Goal: Information Seeking & Learning: Check status

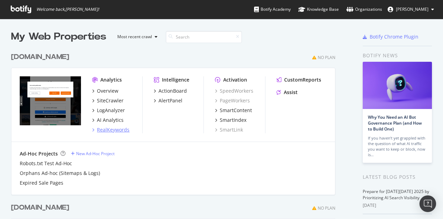
scroll to position [213, 433]
click at [118, 127] on div "RealKeywords" at bounding box center [113, 129] width 33 height 7
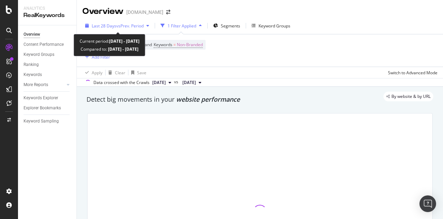
click at [143, 25] on span "vs Prev. Period" at bounding box center [129, 26] width 27 height 6
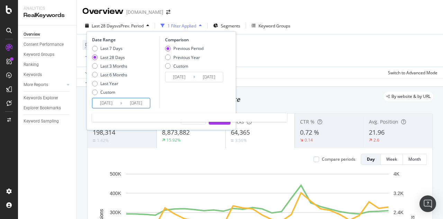
click at [106, 101] on input "[DATE]" at bounding box center [106, 103] width 28 height 10
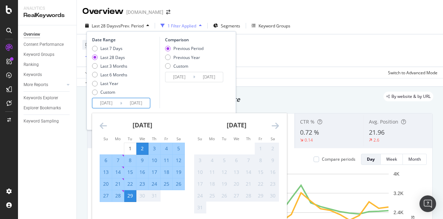
click at [103, 123] on icon "Move backward to switch to the previous month." at bounding box center [103, 125] width 7 height 8
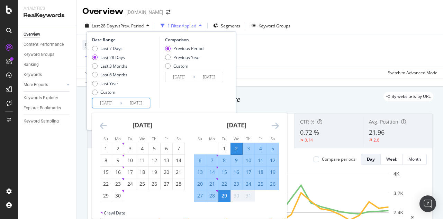
click at [103, 123] on icon "Move backward to switch to the previous month." at bounding box center [103, 125] width 7 height 8
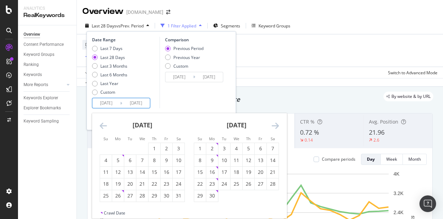
click at [103, 123] on icon "Move backward to switch to the previous month." at bounding box center [103, 125] width 7 height 8
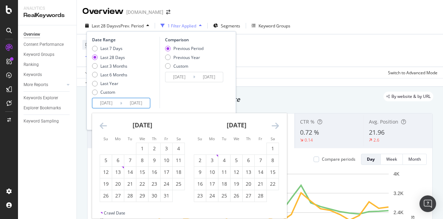
click at [103, 123] on icon "Move backward to switch to the previous month." at bounding box center [103, 125] width 7 height 8
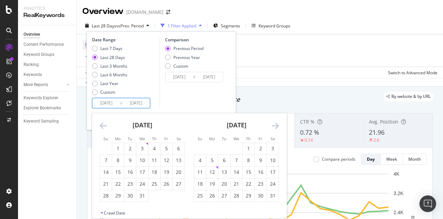
click at [103, 123] on icon "Move backward to switch to the previous month." at bounding box center [103, 125] width 7 height 8
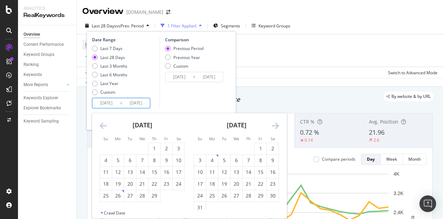
click at [103, 123] on icon "Move backward to switch to the previous month." at bounding box center [103, 125] width 7 height 8
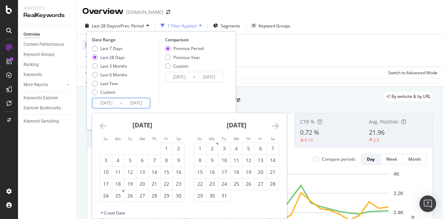
click at [103, 123] on icon "Move backward to switch to the previous month." at bounding box center [103, 125] width 7 height 8
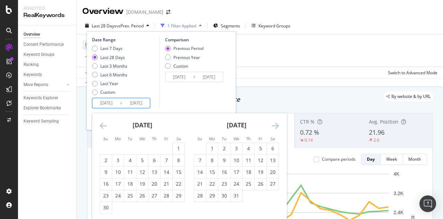
click at [103, 123] on icon "Move backward to switch to the previous month." at bounding box center [103, 125] width 7 height 8
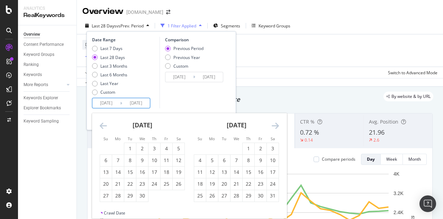
click at [103, 123] on icon "Move backward to switch to the previous month." at bounding box center [103, 125] width 7 height 8
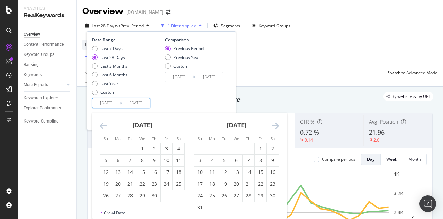
click at [103, 123] on icon "Move backward to switch to the previous month." at bounding box center [103, 125] width 7 height 8
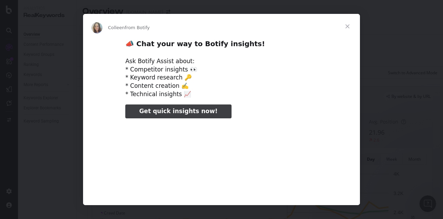
type input "26966"
click at [350, 22] on span "Close" at bounding box center [347, 26] width 25 height 25
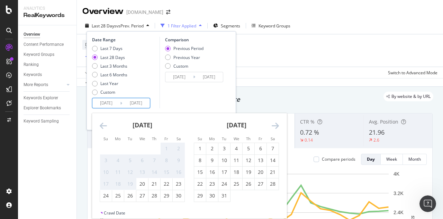
click at [273, 126] on icon "Move forward to switch to the next month." at bounding box center [275, 125] width 7 height 8
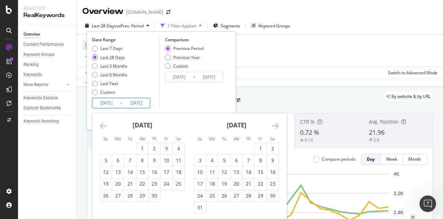
click at [273, 126] on icon "Move forward to switch to the next month." at bounding box center [275, 125] width 7 height 8
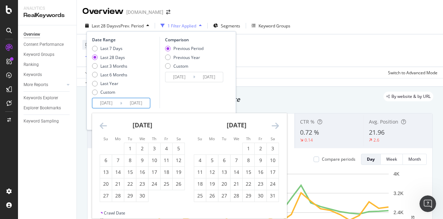
click at [107, 125] on div "[DATE]" at bounding box center [142, 127] width 85 height 29
click at [105, 125] on icon "Move backward to switch to the previous month." at bounding box center [103, 125] width 7 height 8
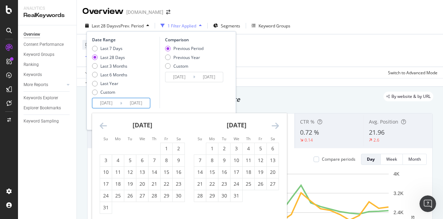
click at [105, 125] on icon "Move backward to switch to the previous month." at bounding box center [103, 125] width 7 height 8
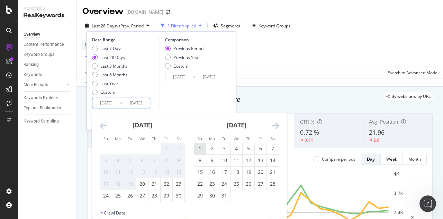
click at [202, 145] on div "1" at bounding box center [200, 148] width 12 height 7
type input "[DATE]"
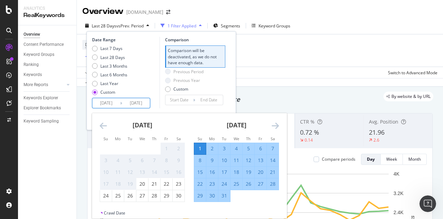
click at [277, 126] on icon "Move forward to switch to the next month." at bounding box center [275, 125] width 7 height 8
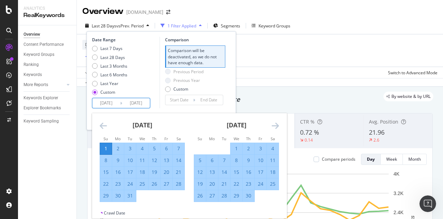
click at [277, 126] on icon "Move forward to switch to the next month." at bounding box center [275, 125] width 7 height 8
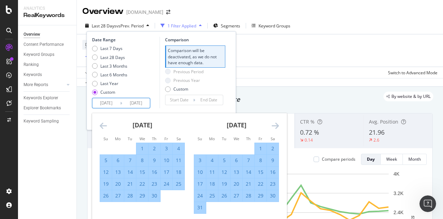
click at [277, 126] on icon "Move forward to switch to the next month." at bounding box center [275, 125] width 7 height 8
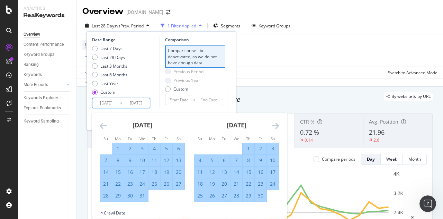
click at [277, 126] on icon "Move forward to switch to the next month." at bounding box center [275, 125] width 7 height 8
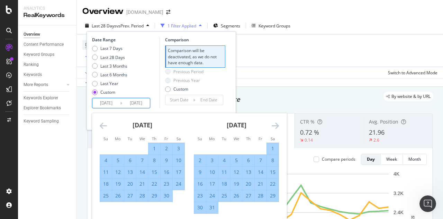
click at [277, 126] on icon "Move forward to switch to the next month." at bounding box center [275, 125] width 7 height 8
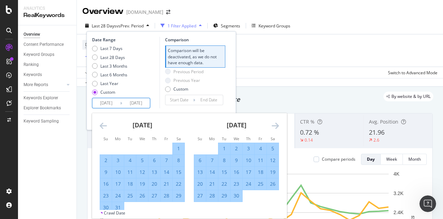
click at [277, 126] on icon "Move forward to switch to the next month." at bounding box center [275, 125] width 7 height 8
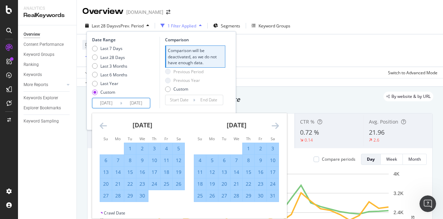
click at [271, 193] on div "31" at bounding box center [273, 195] width 12 height 7
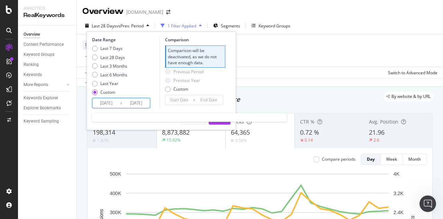
click at [144, 104] on input "[DATE]" at bounding box center [136, 103] width 28 height 10
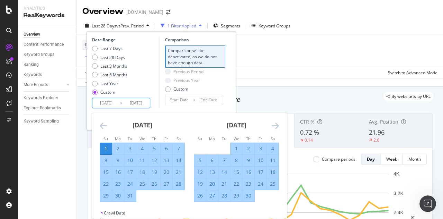
click at [274, 124] on icon "Move forward to switch to the next month." at bounding box center [275, 125] width 7 height 8
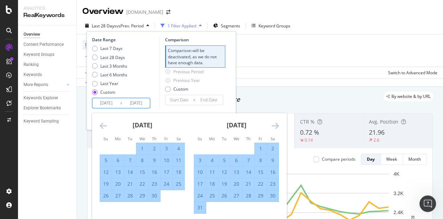
click at [274, 124] on icon "Move forward to switch to the next month." at bounding box center [275, 125] width 7 height 8
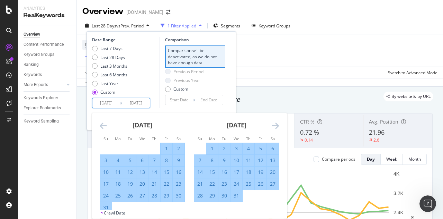
click at [274, 124] on icon "Move forward to switch to the next month." at bounding box center [275, 125] width 7 height 8
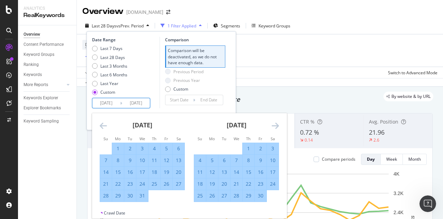
click at [263, 191] on div "30" at bounding box center [261, 195] width 12 height 11
type input "[DATE]"
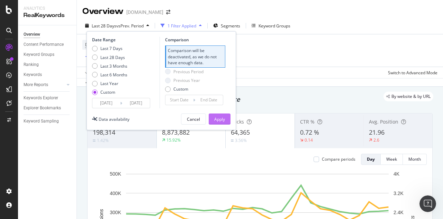
click at [224, 121] on div "Apply" at bounding box center [219, 119] width 11 height 6
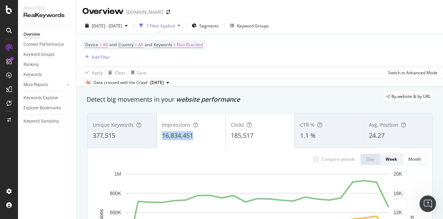
drag, startPoint x: 194, startPoint y: 136, endPoint x: 161, endPoint y: 137, distance: 32.9
click at [162, 137] on div "16,834,451" at bounding box center [191, 135] width 59 height 9
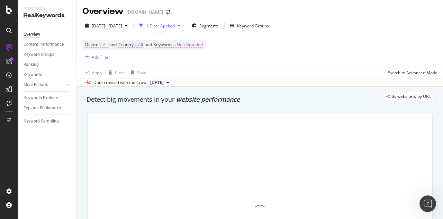
copy span "16,834,451"
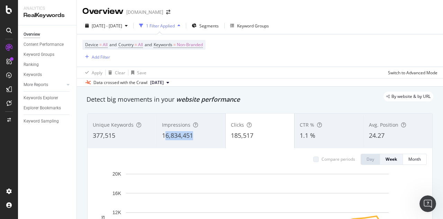
drag, startPoint x: 163, startPoint y: 136, endPoint x: 193, endPoint y: 136, distance: 29.8
click at [193, 136] on div "16,834,451" at bounding box center [191, 135] width 58 height 9
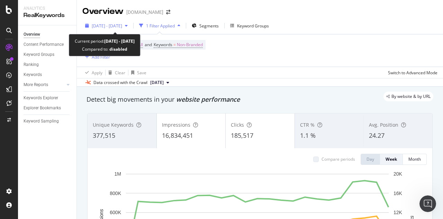
click at [122, 25] on span "[DATE] - [DATE]" at bounding box center [107, 26] width 30 height 6
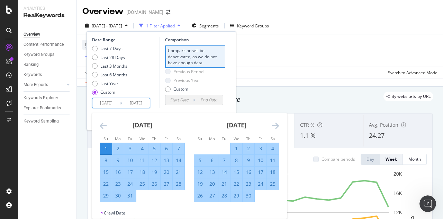
click at [105, 105] on input "[DATE]" at bounding box center [106, 103] width 28 height 10
click at [273, 124] on icon "Move forward to switch to the next month." at bounding box center [275, 125] width 7 height 8
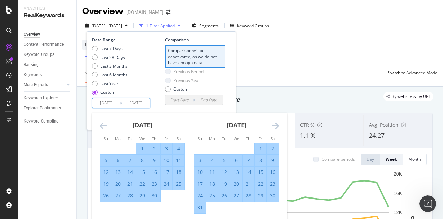
click at [273, 124] on icon "Move forward to switch to the next month." at bounding box center [275, 125] width 7 height 8
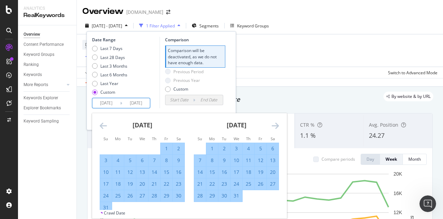
click at [273, 124] on icon "Move forward to switch to the next month." at bounding box center [275, 125] width 7 height 8
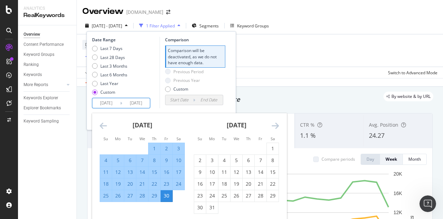
click at [273, 124] on icon "Move forward to switch to the next month." at bounding box center [275, 125] width 7 height 8
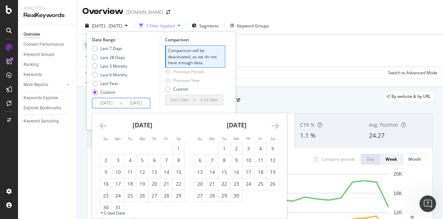
click at [273, 124] on icon "Move forward to switch to the next month." at bounding box center [275, 125] width 7 height 8
click at [204, 144] on div "1" at bounding box center [200, 148] width 12 height 11
type input "[DATE]"
click at [278, 122] on icon "Move forward to switch to the next month." at bounding box center [275, 125] width 7 height 8
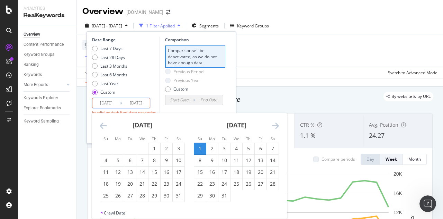
click at [278, 122] on icon "Move forward to switch to the next month." at bounding box center [275, 125] width 7 height 8
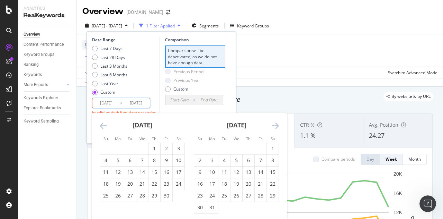
click at [278, 122] on icon "Move forward to switch to the next month." at bounding box center [275, 125] width 7 height 8
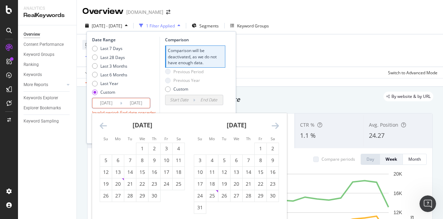
click at [278, 122] on icon "Move forward to switch to the next month." at bounding box center [275, 125] width 7 height 8
click at [109, 206] on div "31" at bounding box center [106, 207] width 12 height 7
type input "[DATE]"
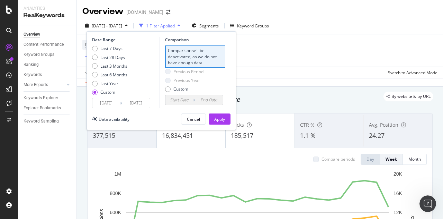
click at [222, 112] on div "Date Range Last 7 Days Last 28 Days Last 3 Months Last 6 Months Last Year Custo…" at bounding box center [162, 80] width 150 height 99
click at [222, 118] on div "Apply" at bounding box center [219, 119] width 11 height 6
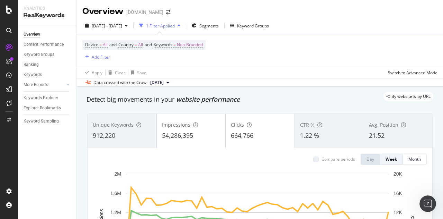
click at [248, 135] on span "664,766" at bounding box center [242, 135] width 23 height 8
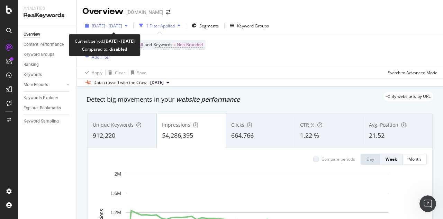
click at [113, 23] on span "[DATE] - [DATE]" at bounding box center [107, 26] width 30 height 6
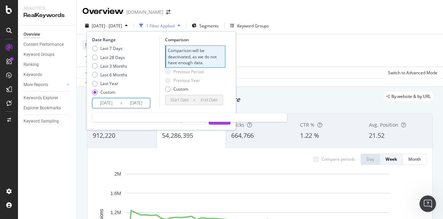
click at [103, 103] on input "[DATE]" at bounding box center [106, 103] width 28 height 10
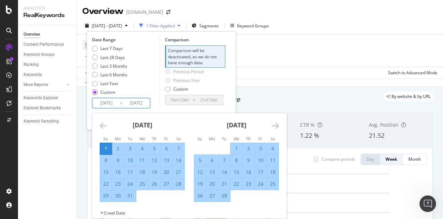
click at [272, 124] on icon "Move forward to switch to the next month." at bounding box center [275, 125] width 7 height 8
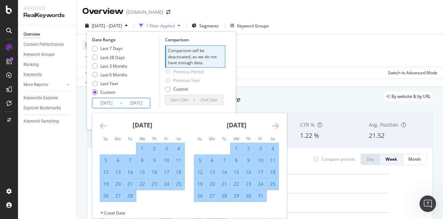
click at [272, 124] on icon "Move forward to switch to the next month." at bounding box center [275, 125] width 7 height 8
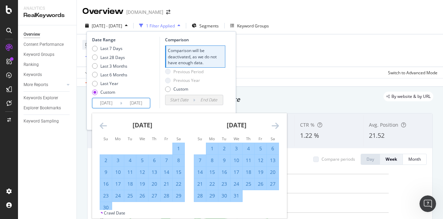
click at [272, 124] on icon "Move forward to switch to the next month." at bounding box center [275, 125] width 7 height 8
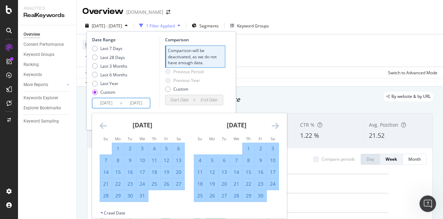
click at [272, 124] on icon "Move forward to switch to the next month." at bounding box center [275, 125] width 7 height 8
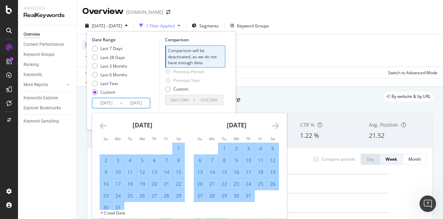
click at [272, 124] on icon "Move forward to switch to the next month." at bounding box center [275, 125] width 7 height 8
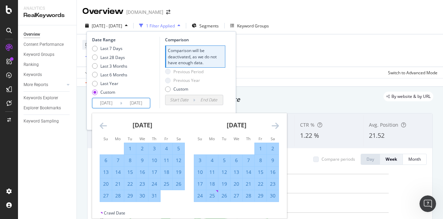
click at [272, 124] on icon "Move forward to switch to the next month." at bounding box center [275, 125] width 7 height 8
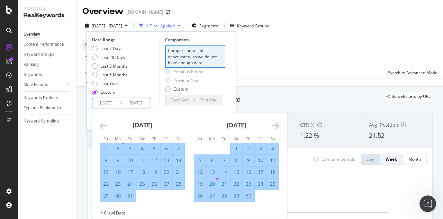
click at [272, 124] on icon "Move forward to switch to the next month." at bounding box center [275, 125] width 7 height 8
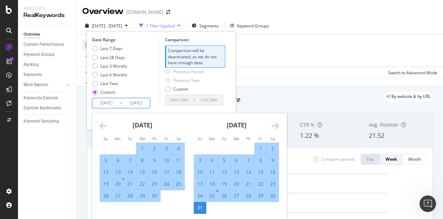
click at [272, 124] on icon "Move forward to switch to the next month." at bounding box center [275, 125] width 7 height 8
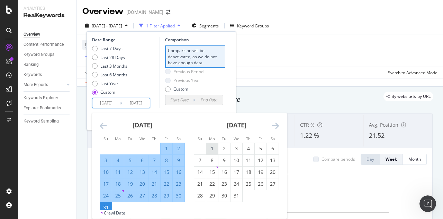
click at [211, 144] on div "1" at bounding box center [212, 148] width 12 height 11
type input "[DATE]"
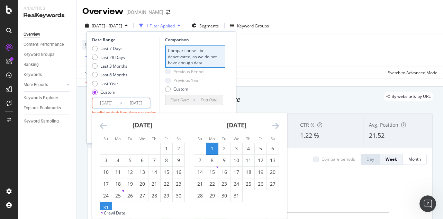
scroll to position [3, 0]
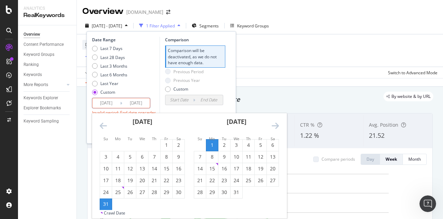
click at [274, 125] on icon "Move forward to switch to the next month." at bounding box center [275, 125] width 7 height 8
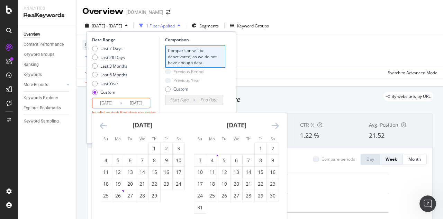
scroll to position [0, 0]
click at [274, 125] on icon "Move forward to switch to the next month." at bounding box center [275, 125] width 7 height 8
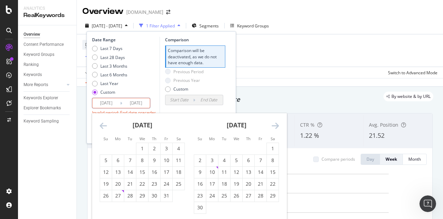
click at [274, 125] on icon "Move forward to switch to the next month." at bounding box center [275, 125] width 7 height 8
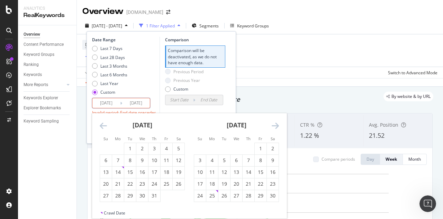
click at [274, 125] on icon "Move forward to switch to the next month." at bounding box center [275, 125] width 7 height 8
click at [105, 123] on icon "Move backward to switch to the previous month." at bounding box center [103, 125] width 7 height 8
click at [134, 194] on div "31" at bounding box center [130, 195] width 12 height 7
type input "[DATE]"
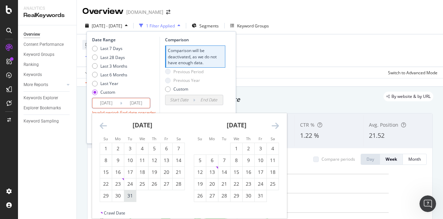
type input "[DATE]"
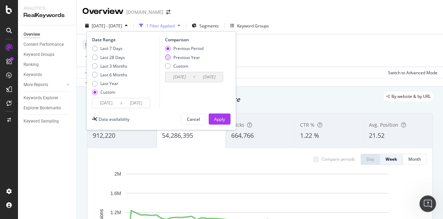
click at [188, 57] on div "Previous Year" at bounding box center [187, 57] width 27 height 6
type input "[DATE]"
click at [217, 118] on div "Apply" at bounding box center [219, 119] width 11 height 6
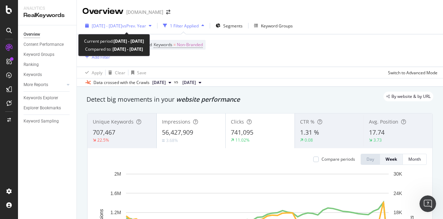
click at [154, 26] on div "button" at bounding box center [150, 26] width 8 height 4
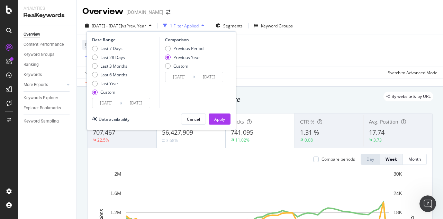
click at [112, 101] on input "[DATE]" at bounding box center [106, 103] width 28 height 10
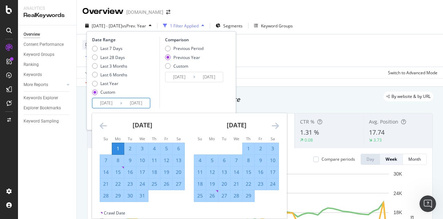
click at [276, 128] on icon "Move forward to switch to the next month." at bounding box center [275, 125] width 7 height 8
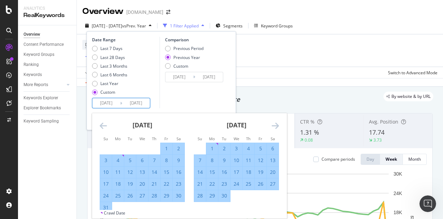
click at [276, 128] on icon "Move forward to switch to the next month." at bounding box center [275, 125] width 7 height 8
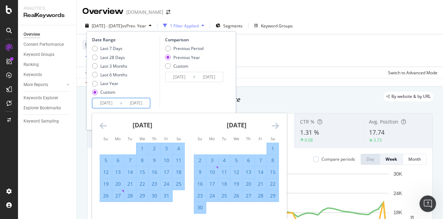
click at [276, 128] on icon "Move forward to switch to the next month." at bounding box center [275, 125] width 7 height 8
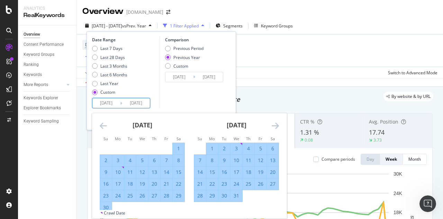
click at [276, 128] on icon "Move forward to switch to the next month." at bounding box center [275, 125] width 7 height 8
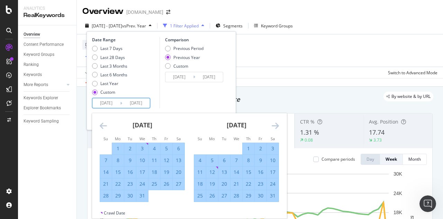
click at [276, 128] on icon "Move forward to switch to the next month." at bounding box center [275, 125] width 7 height 8
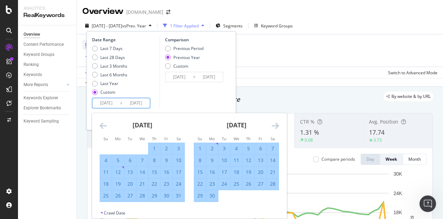
click at [276, 128] on icon "Move forward to switch to the next month." at bounding box center [275, 125] width 7 height 8
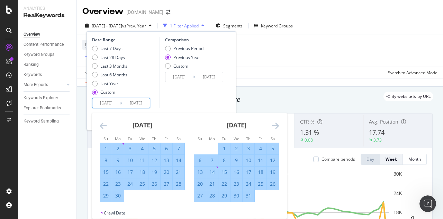
click at [276, 128] on icon "Move forward to switch to the next month." at bounding box center [275, 125] width 7 height 8
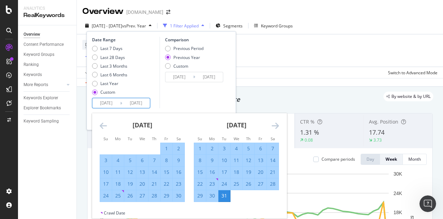
click at [276, 128] on icon "Move forward to switch to the next month." at bounding box center [275, 125] width 7 height 8
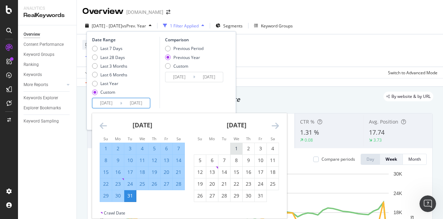
click at [234, 151] on div "1" at bounding box center [237, 148] width 12 height 7
type input "[DATE]"
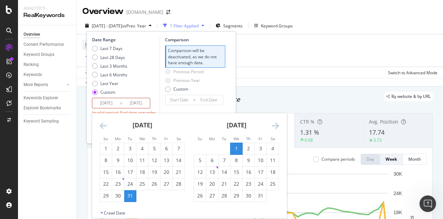
click at [276, 126] on icon "Move forward to switch to the next month." at bounding box center [275, 125] width 7 height 8
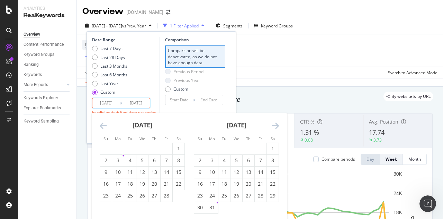
click at [276, 126] on icon "Move forward to switch to the next month." at bounding box center [275, 125] width 7 height 8
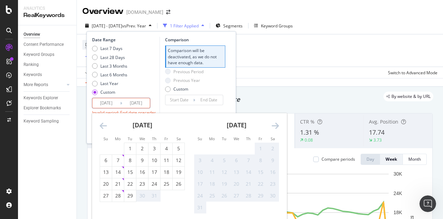
click at [113, 127] on div "[DATE]" at bounding box center [142, 127] width 85 height 29
click at [103, 124] on icon "Move backward to switch to the previous month." at bounding box center [103, 125] width 7 height 8
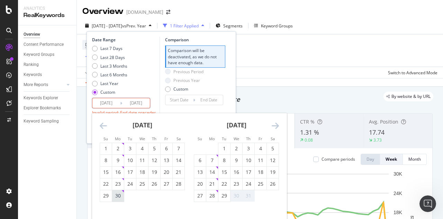
click at [119, 195] on div "30" at bounding box center [118, 195] width 12 height 7
type input "[DATE]"
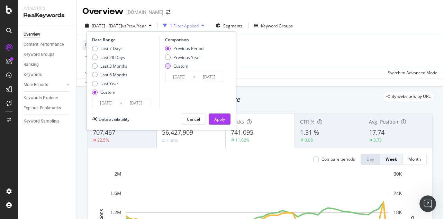
click at [179, 64] on div "Custom" at bounding box center [181, 66] width 15 height 6
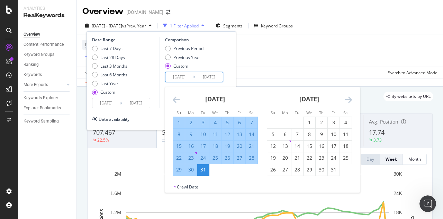
click at [180, 74] on input "[DATE]" at bounding box center [180, 77] width 28 height 10
click at [177, 100] on icon "Move backward to switch to the previous month." at bounding box center [176, 99] width 7 height 8
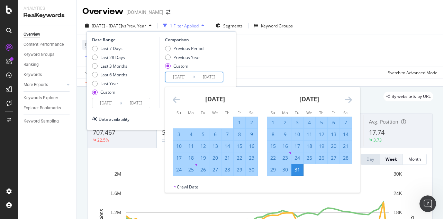
click at [177, 100] on icon "Move backward to switch to the previous month." at bounding box center [176, 99] width 7 height 8
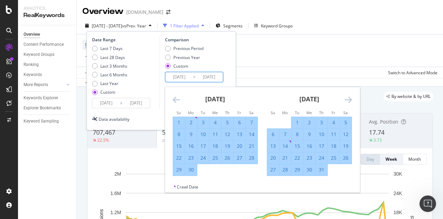
click at [177, 100] on icon "Move backward to switch to the previous month." at bounding box center [176, 99] width 7 height 8
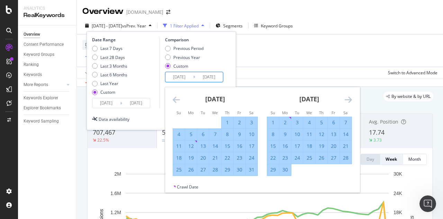
click at [177, 100] on icon "Move backward to switch to the previous month." at bounding box center [176, 99] width 7 height 8
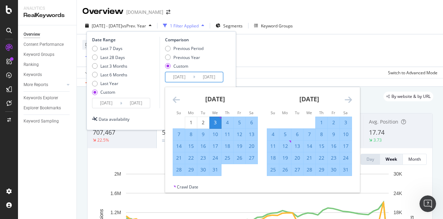
click at [177, 100] on icon "Move backward to switch to the previous month." at bounding box center [176, 99] width 7 height 8
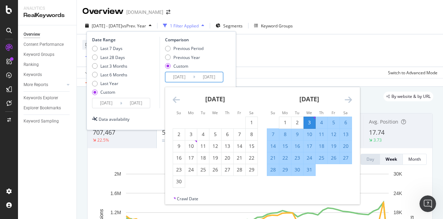
click at [177, 100] on icon "Move backward to switch to the previous month." at bounding box center [176, 99] width 7 height 8
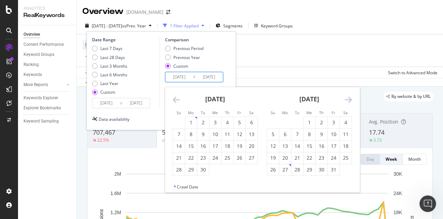
click at [177, 100] on icon "Move backward to switch to the previous month." at bounding box center [176, 99] width 7 height 8
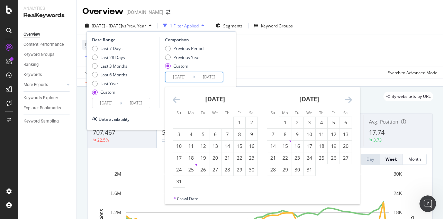
click at [177, 100] on icon "Move backward to switch to the previous month." at bounding box center [176, 99] width 7 height 8
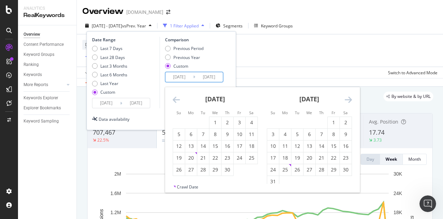
click at [177, 100] on icon "Move backward to switch to the previous month." at bounding box center [176, 99] width 7 height 8
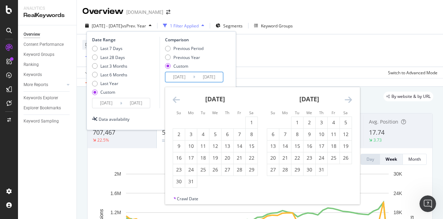
click at [177, 100] on icon "Move backward to switch to the previous month." at bounding box center [176, 99] width 7 height 8
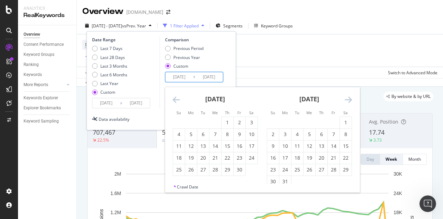
click at [177, 100] on icon "Move backward to switch to the previous month." at bounding box center [176, 99] width 7 height 8
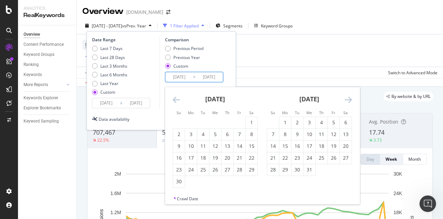
click at [177, 100] on icon "Move backward to switch to the previous month." at bounding box center [176, 99] width 7 height 8
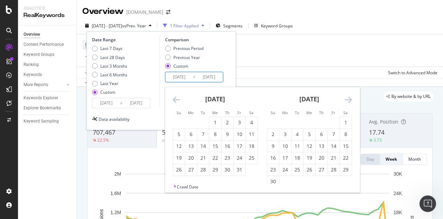
click at [177, 100] on icon "Move backward to switch to the previous month." at bounding box center [176, 99] width 7 height 8
click at [182, 123] on div "1" at bounding box center [179, 122] width 12 height 7
type input "[DATE]"
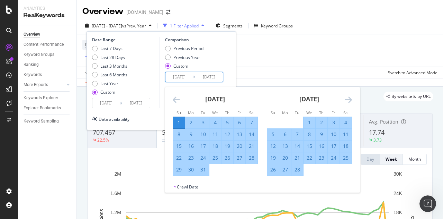
click at [347, 100] on icon "Move forward to switch to the next month." at bounding box center [348, 99] width 7 height 8
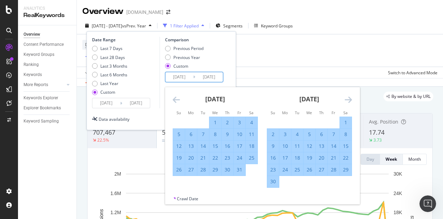
click at [347, 100] on icon "Move forward to switch to the next month." at bounding box center [348, 99] width 7 height 8
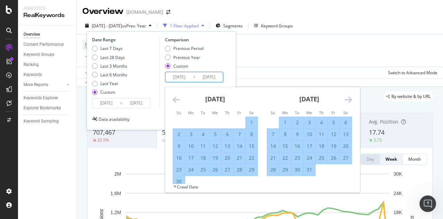
click at [347, 100] on icon "Move forward to switch to the next month." at bounding box center [348, 99] width 7 height 8
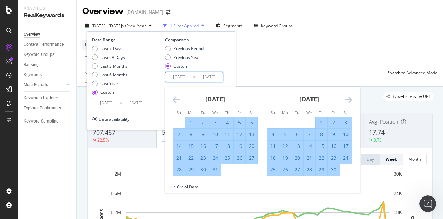
click at [336, 168] on div "30" at bounding box center [334, 169] width 12 height 7
type input "[DATE]"
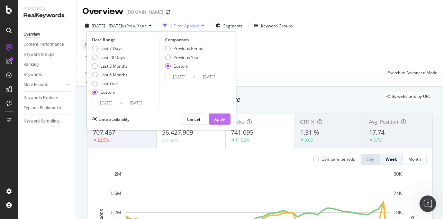
click at [217, 117] on div "Apply" at bounding box center [219, 119] width 11 height 6
